Goal: Task Accomplishment & Management: Manage account settings

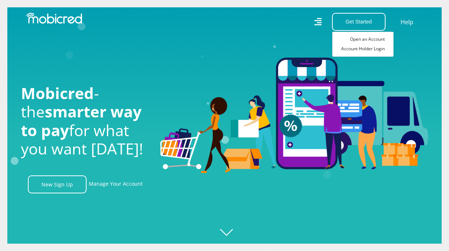
scroll to position [0, 522]
click at [361, 50] on link "Account Holder Login" at bounding box center [362, 49] width 61 height 10
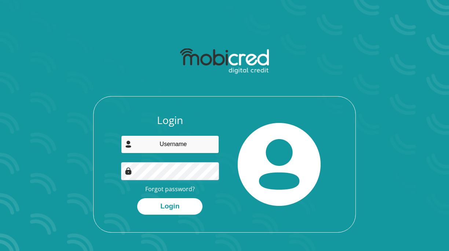
click at [164, 145] on input "email" at bounding box center [170, 144] width 98 height 18
type input "[EMAIL_ADDRESS][DOMAIN_NAME]"
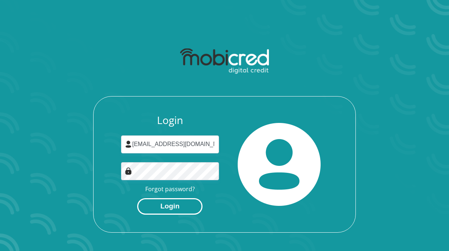
click at [172, 205] on button "Login" at bounding box center [169, 206] width 65 height 16
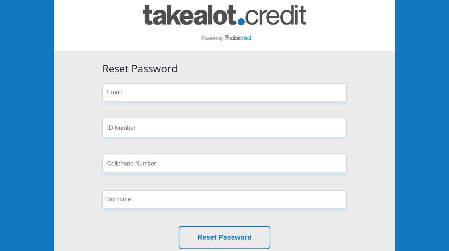
scroll to position [38, 0]
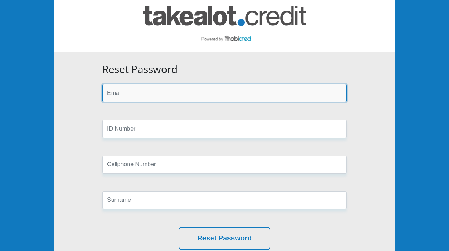
click at [125, 97] on input "email" at bounding box center [224, 93] width 244 height 18
type input "accounts@grcom.co.za"
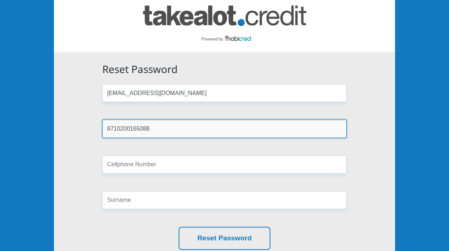
type input "8710200165088"
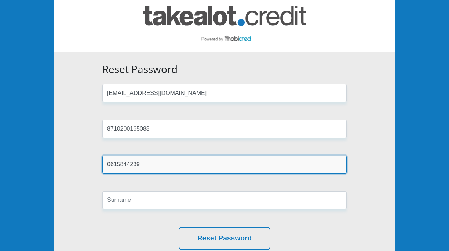
type input "0615844239"
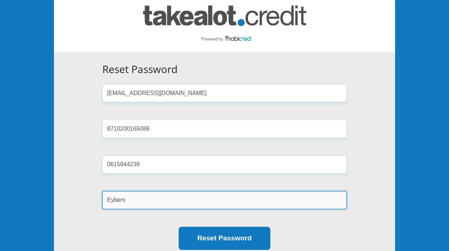
type input "Eybers"
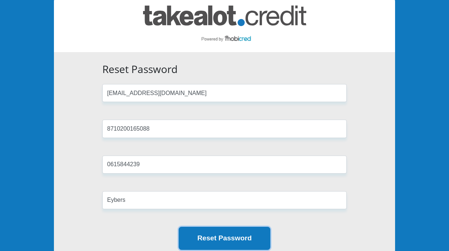
click at [235, 238] on button "Reset Password" at bounding box center [224, 237] width 92 height 23
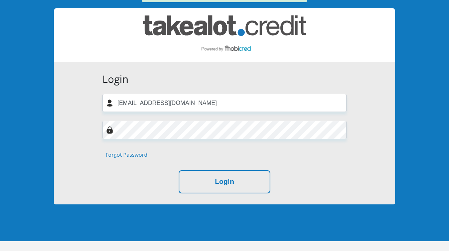
scroll to position [77, 0]
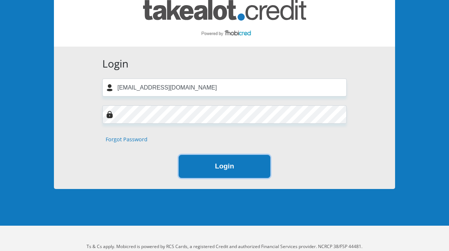
click at [222, 167] on button "Login" at bounding box center [224, 166] width 92 height 23
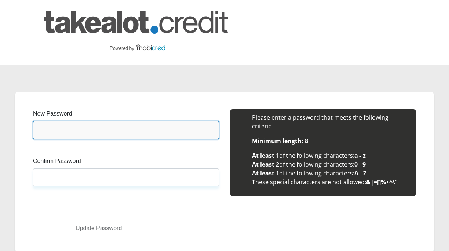
click at [79, 128] on input "New Password" at bounding box center [126, 130] width 186 height 18
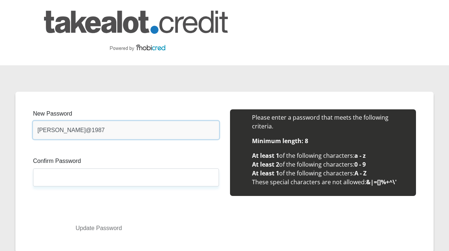
type input "Leane@1987"
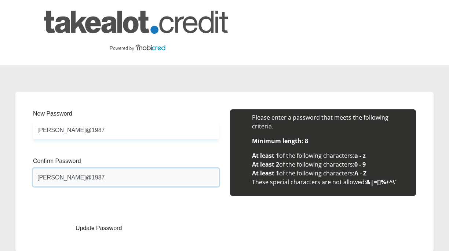
scroll to position [69, 0]
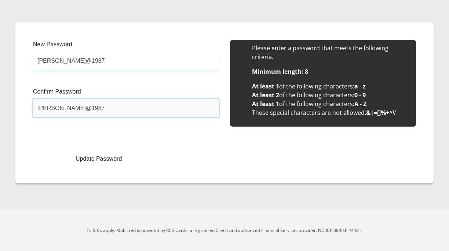
type input "Leane@1987"
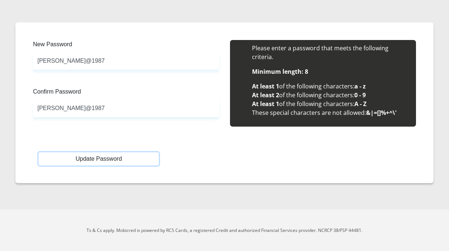
click at [94, 156] on button "Update Password" at bounding box center [98, 158] width 120 height 13
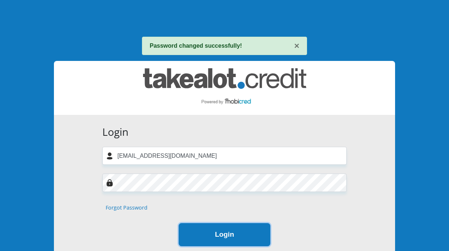
click at [235, 237] on button "Login" at bounding box center [224, 234] width 92 height 23
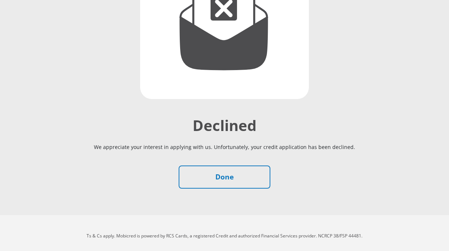
scroll to position [166, 0]
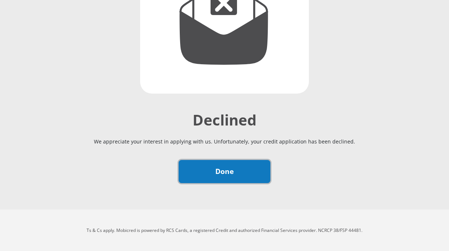
click at [221, 170] on link "Done" at bounding box center [224, 171] width 92 height 23
